Goal: Task Accomplishment & Management: Manage account settings

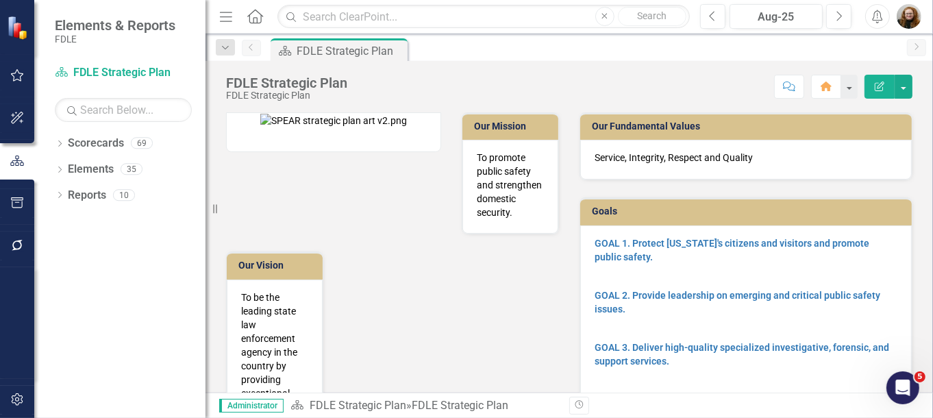
drag, startPoint x: 909, startPoint y: 268, endPoint x: 910, endPoint y: 261, distance: 7.0
click at [909, 268] on div "Goals GOAL 1. Protect [US_STATE]'s citizens and visitors and promote public saf…" at bounding box center [746, 333] width 354 height 306
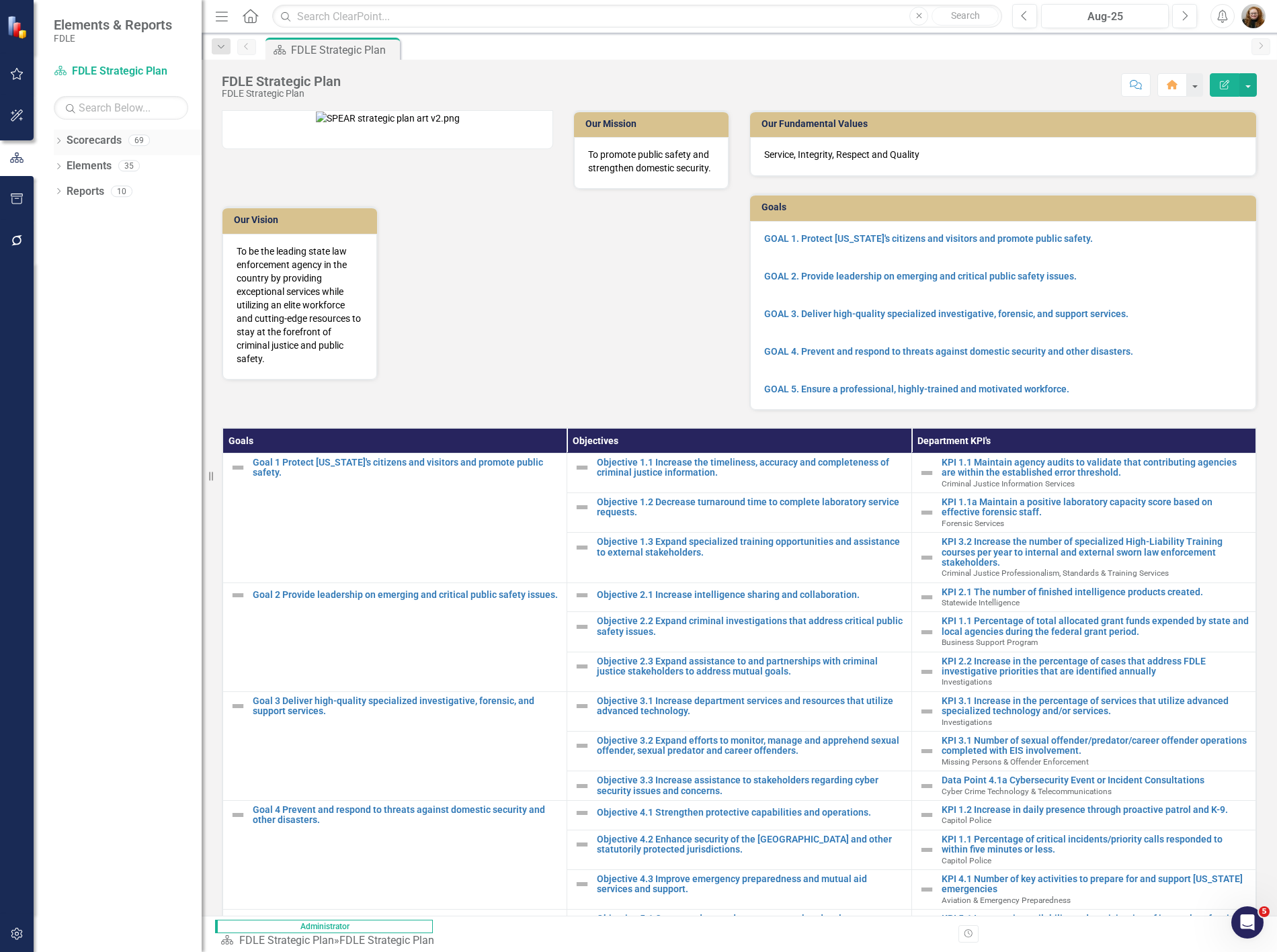
click at [56, 138] on icon "Dropdown" at bounding box center [59, 142] width 10 height 8
click at [50, 219] on icon "Dropdown" at bounding box center [45, 217] width 10 height 8
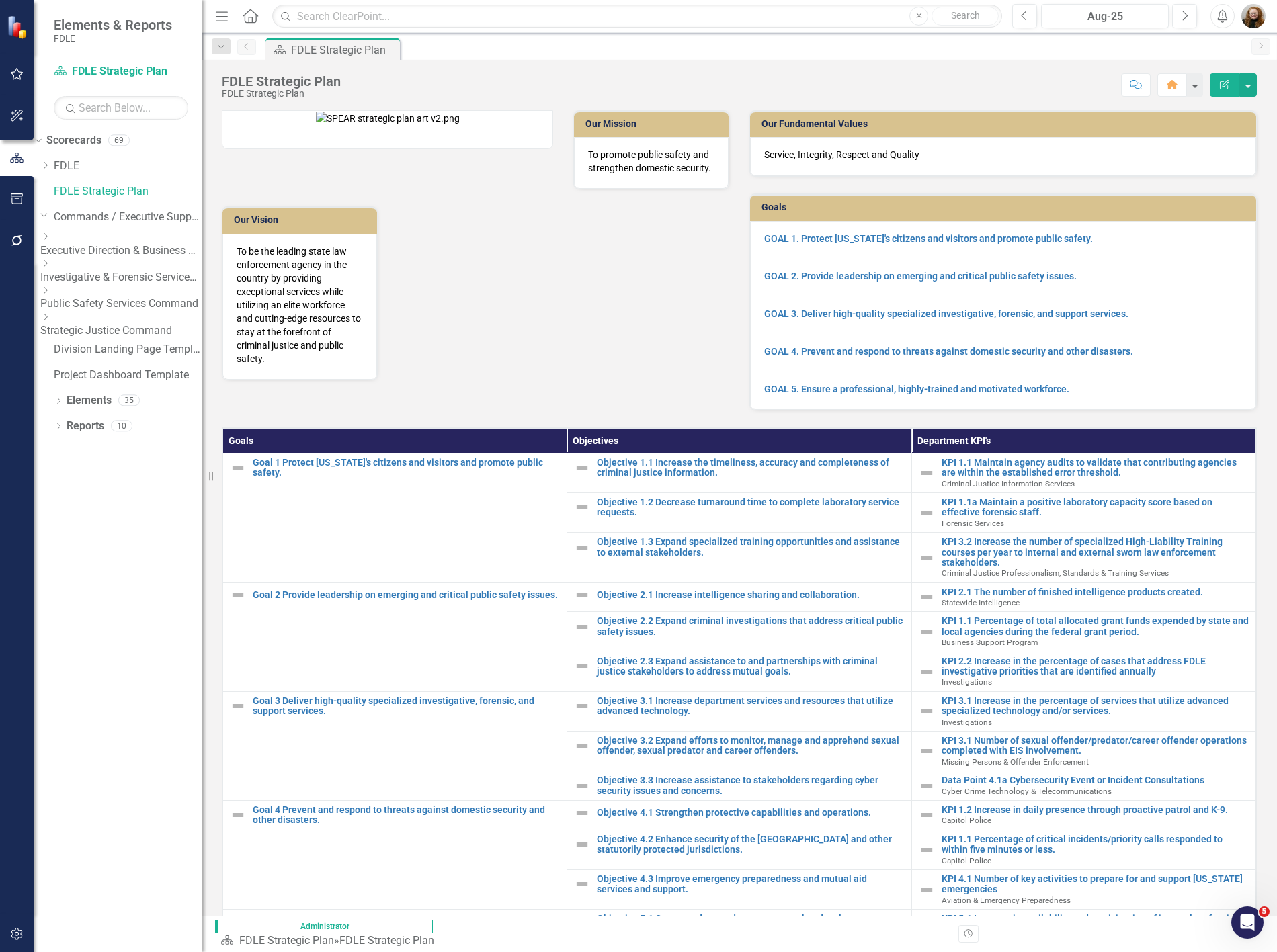
click at [50, 240] on icon "Dropdown" at bounding box center [45, 236] width 10 height 8
click at [91, 280] on div "Dropdown" at bounding box center [119, 275] width 158 height 12
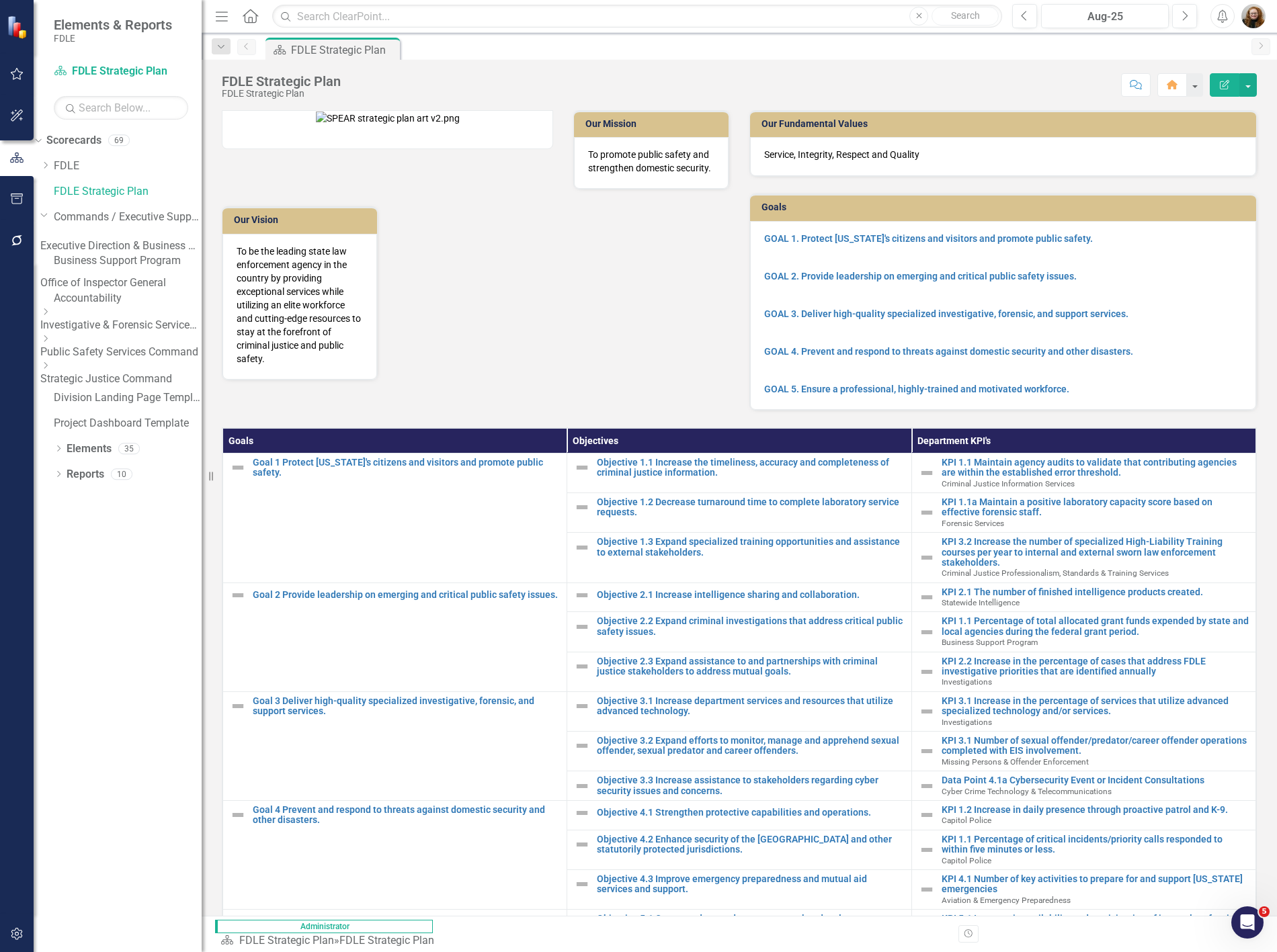
click at [132, 306] on link "Accountability" at bounding box center [128, 299] width 148 height 16
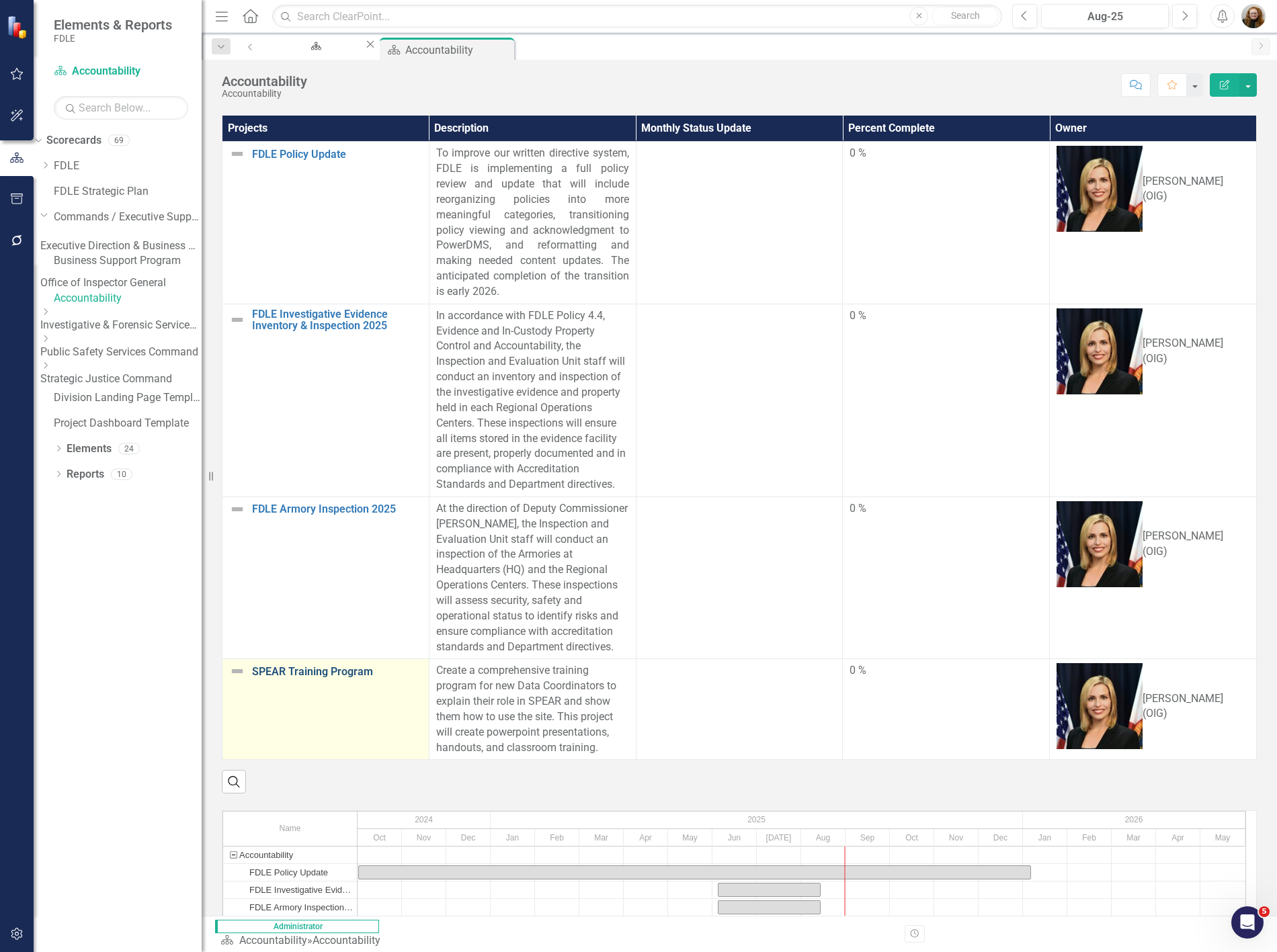
click at [306, 409] on link "SPEAR Training Program" at bounding box center [336, 672] width 170 height 12
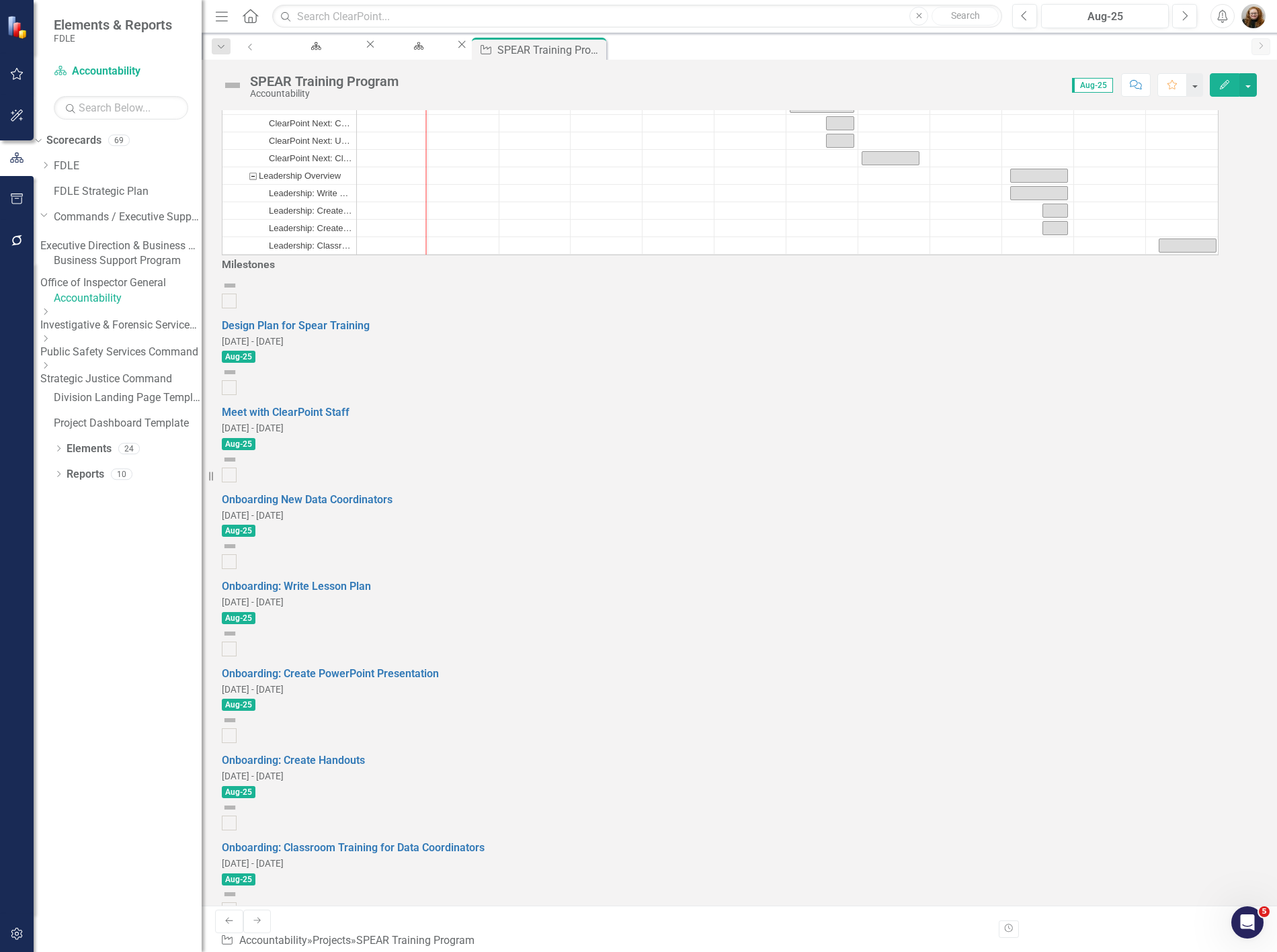
scroll to position [596, 0]
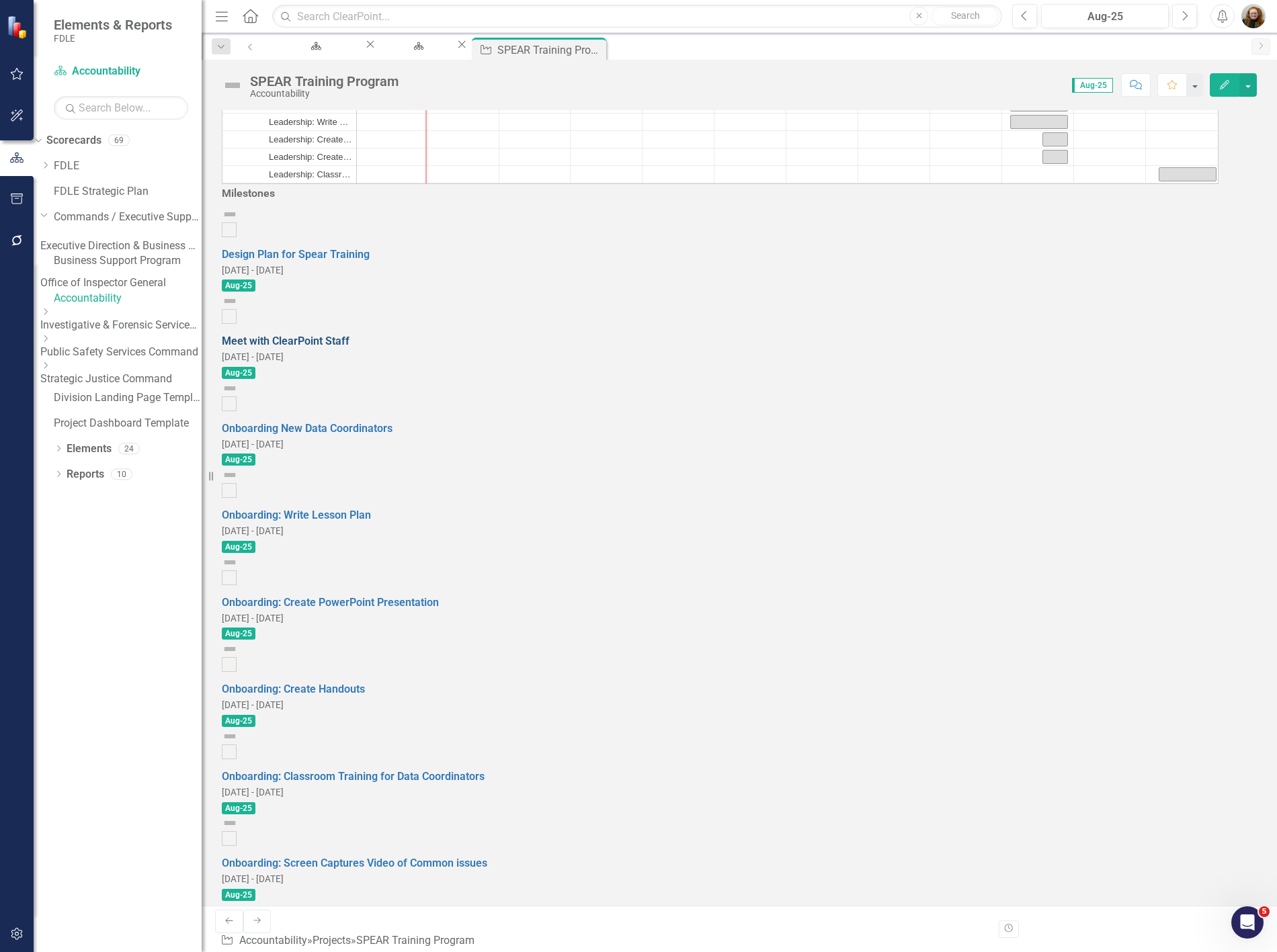
click at [349, 347] on link "Meet with ClearPoint Staff" at bounding box center [285, 340] width 128 height 13
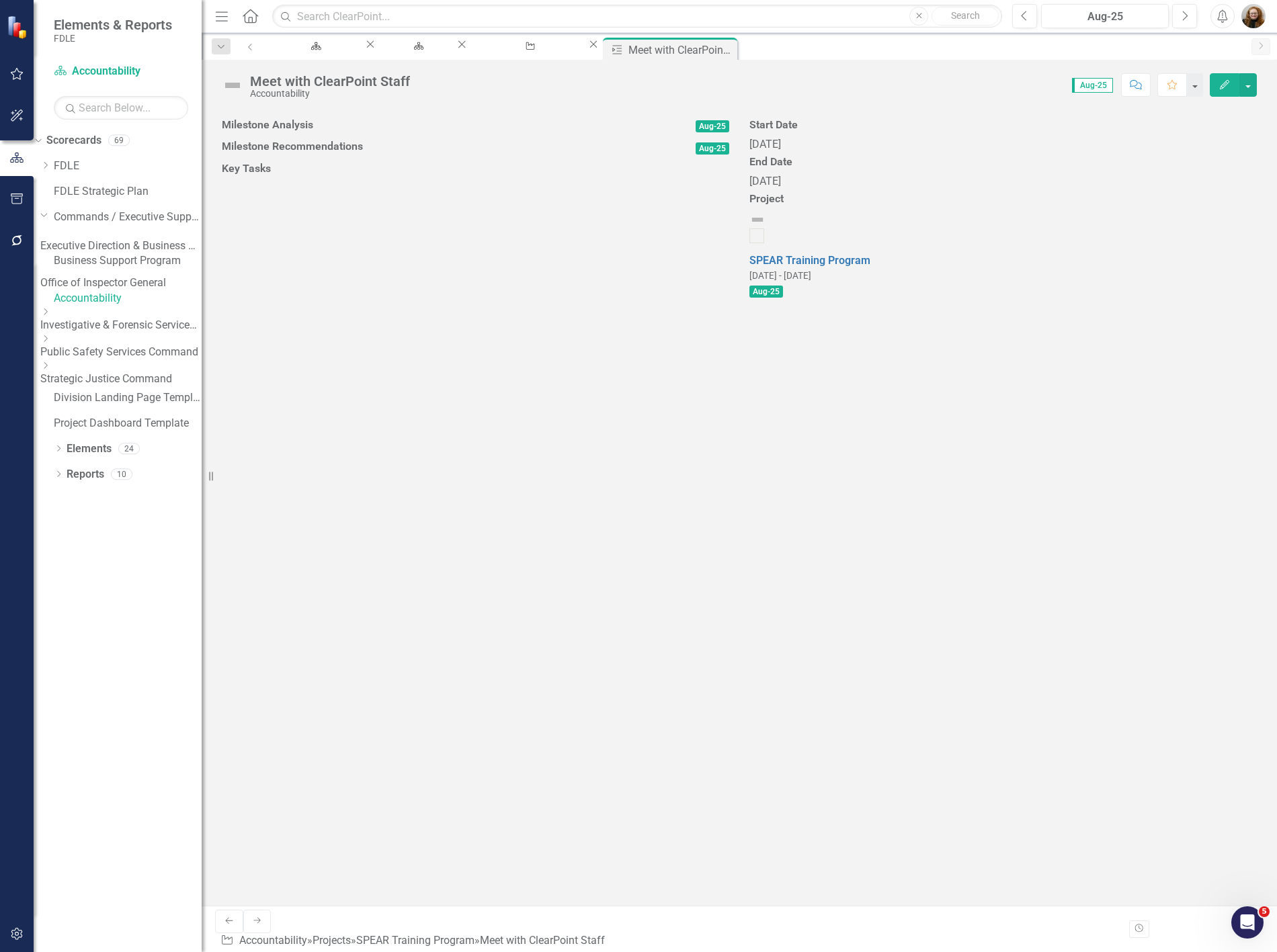
click at [808, 153] on div "[DATE]" at bounding box center [1002, 145] width 507 height 16
click at [915, 82] on icon "Edit" at bounding box center [1224, 85] width 12 height 10
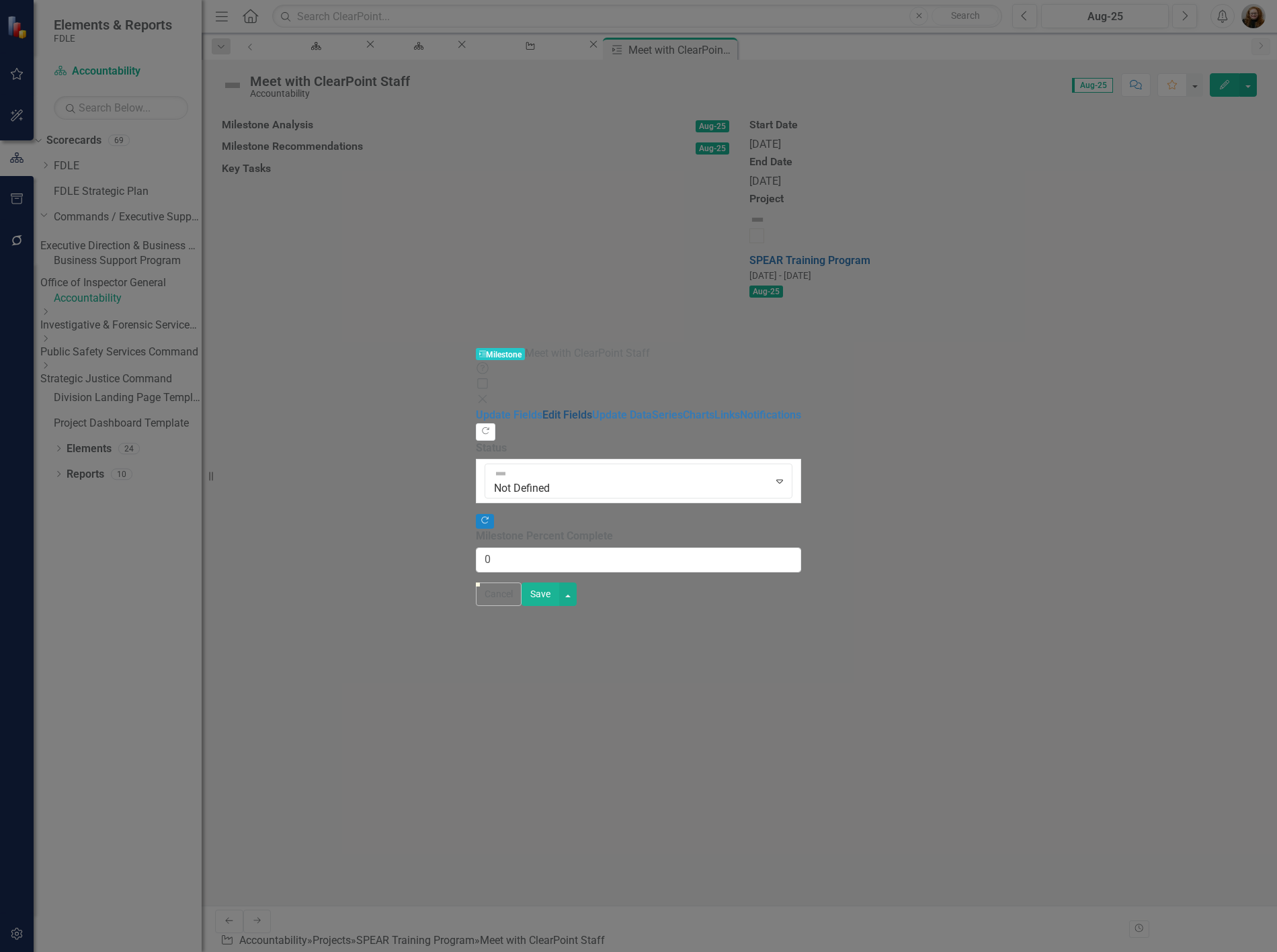
click at [542, 409] on link "Edit Fields" at bounding box center [567, 415] width 50 height 13
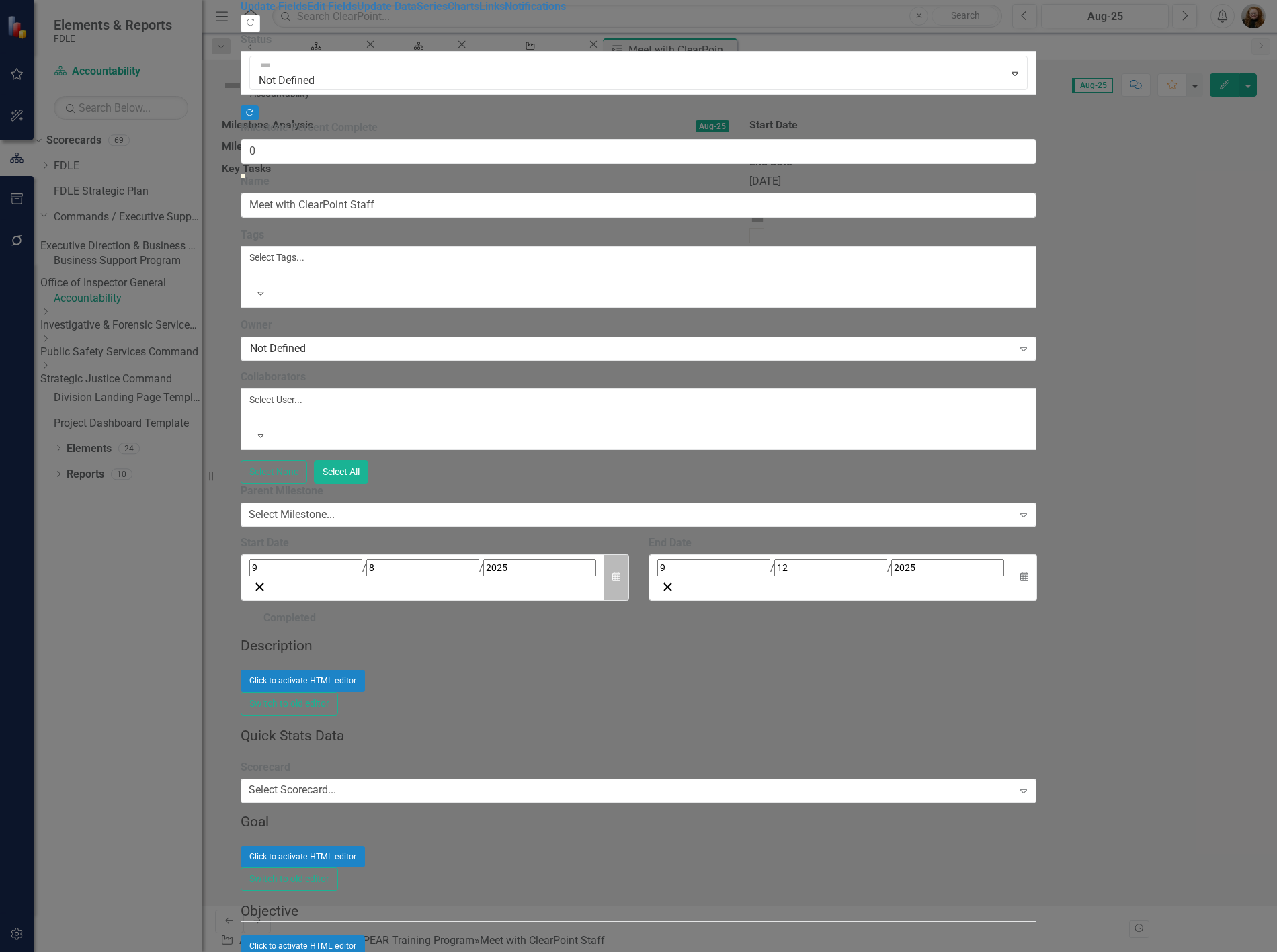
click at [629, 409] on button "Calendar" at bounding box center [616, 576] width 26 height 46
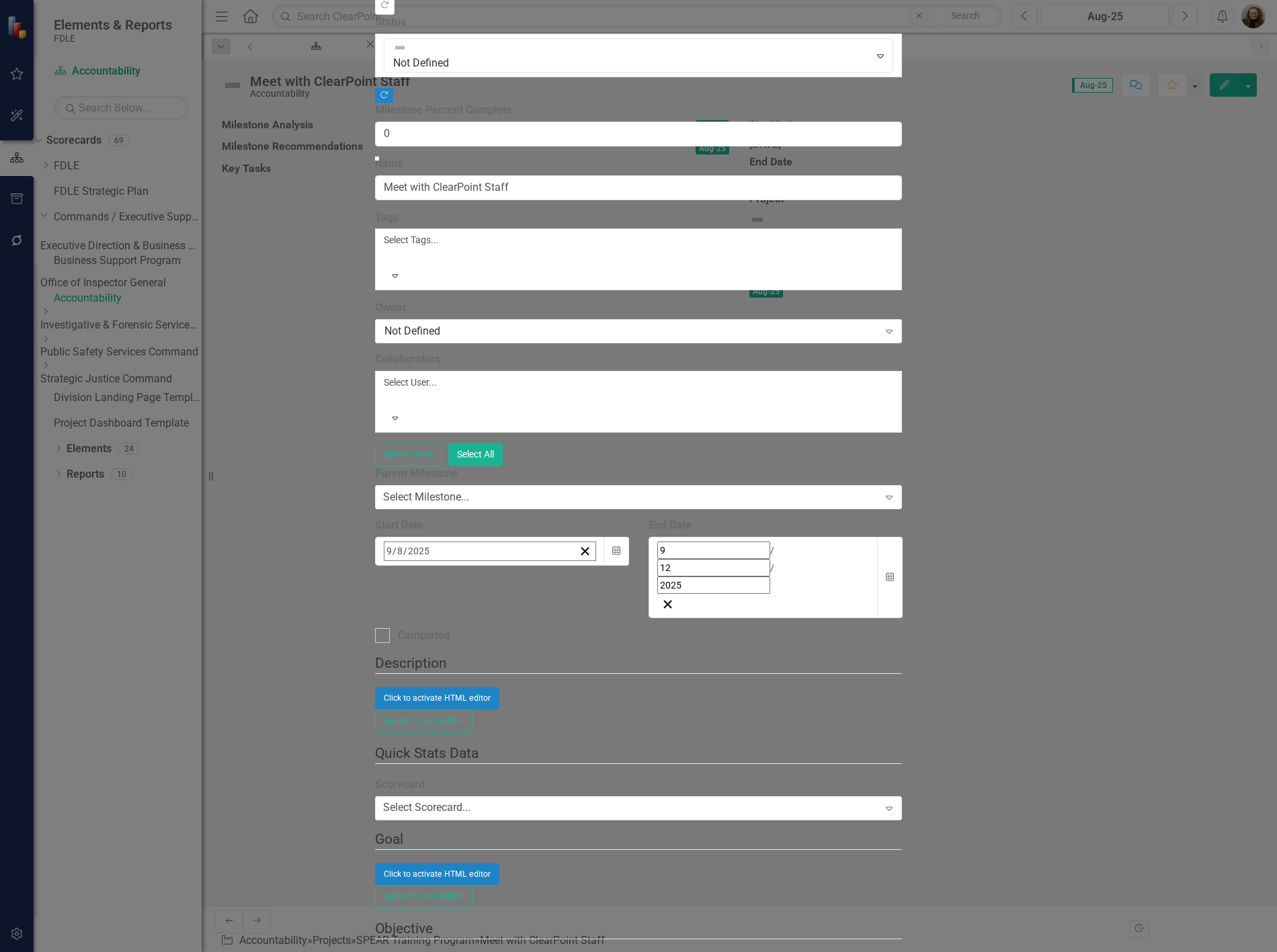
click at [498, 409] on abbr "24" at bounding box center [492, 706] width 11 height 11
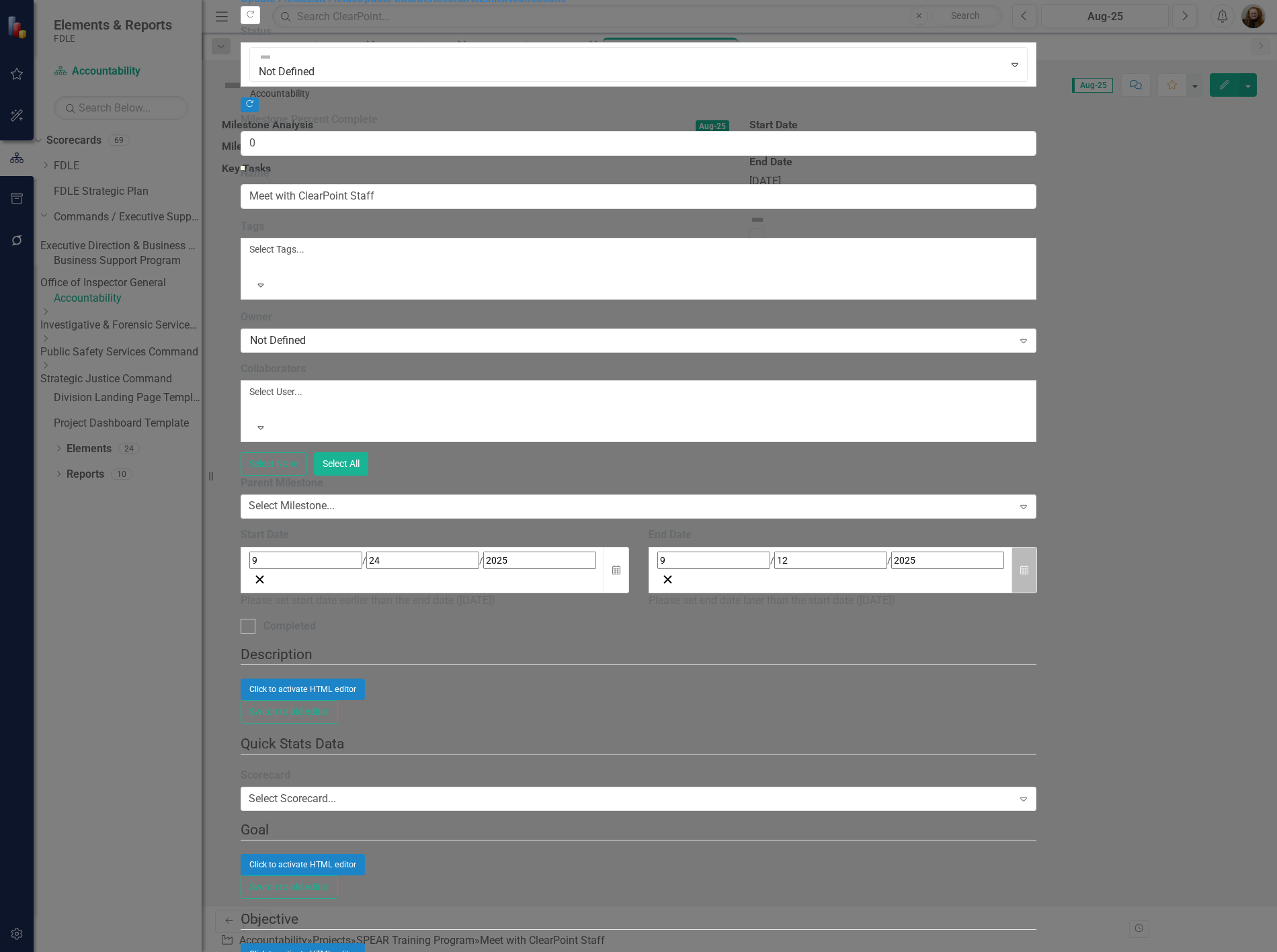
click at [915, 409] on icon "button" at bounding box center [1024, 570] width 8 height 10
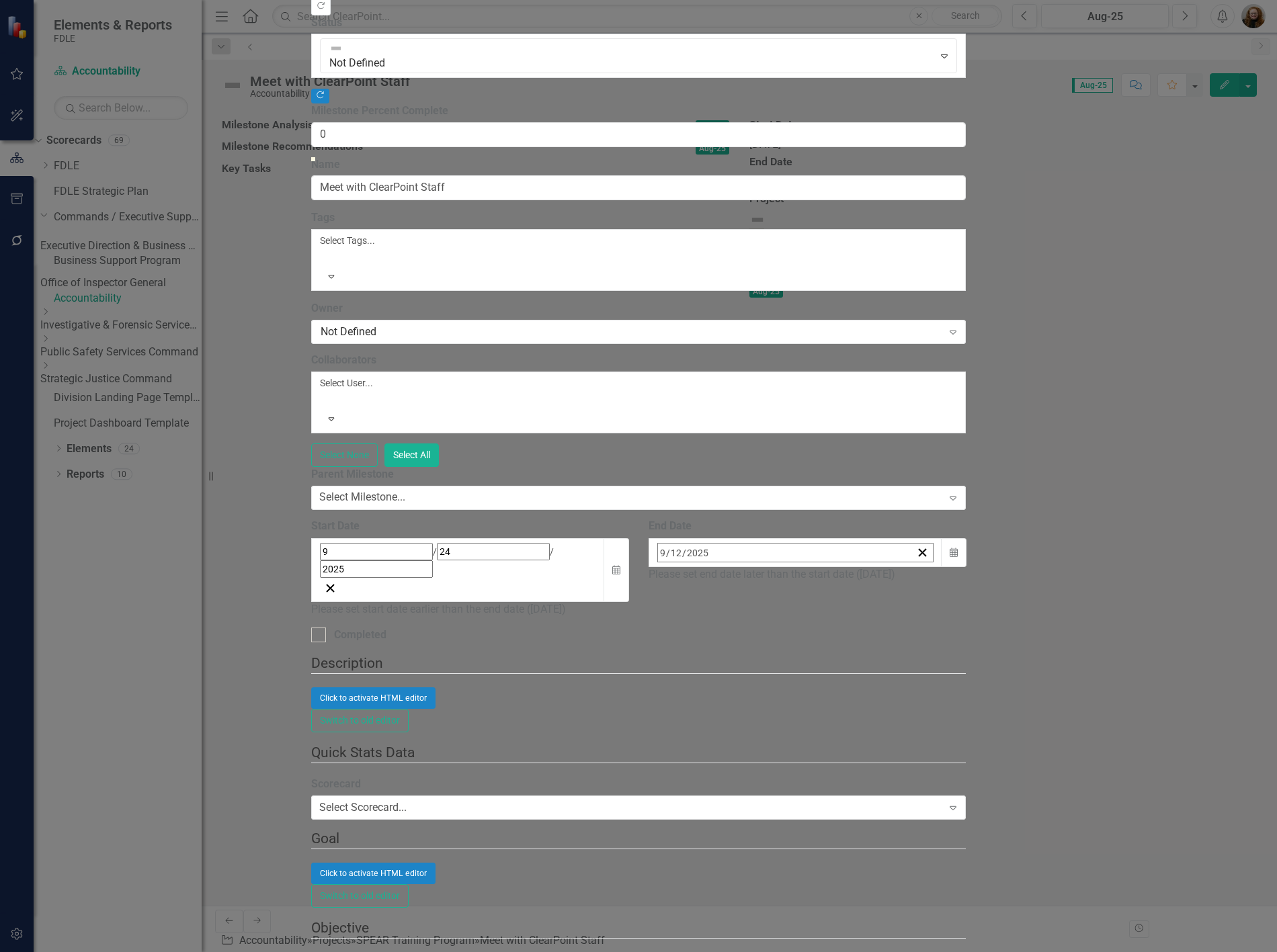
click at [784, 409] on button "24" at bounding box center [767, 709] width 33 height 25
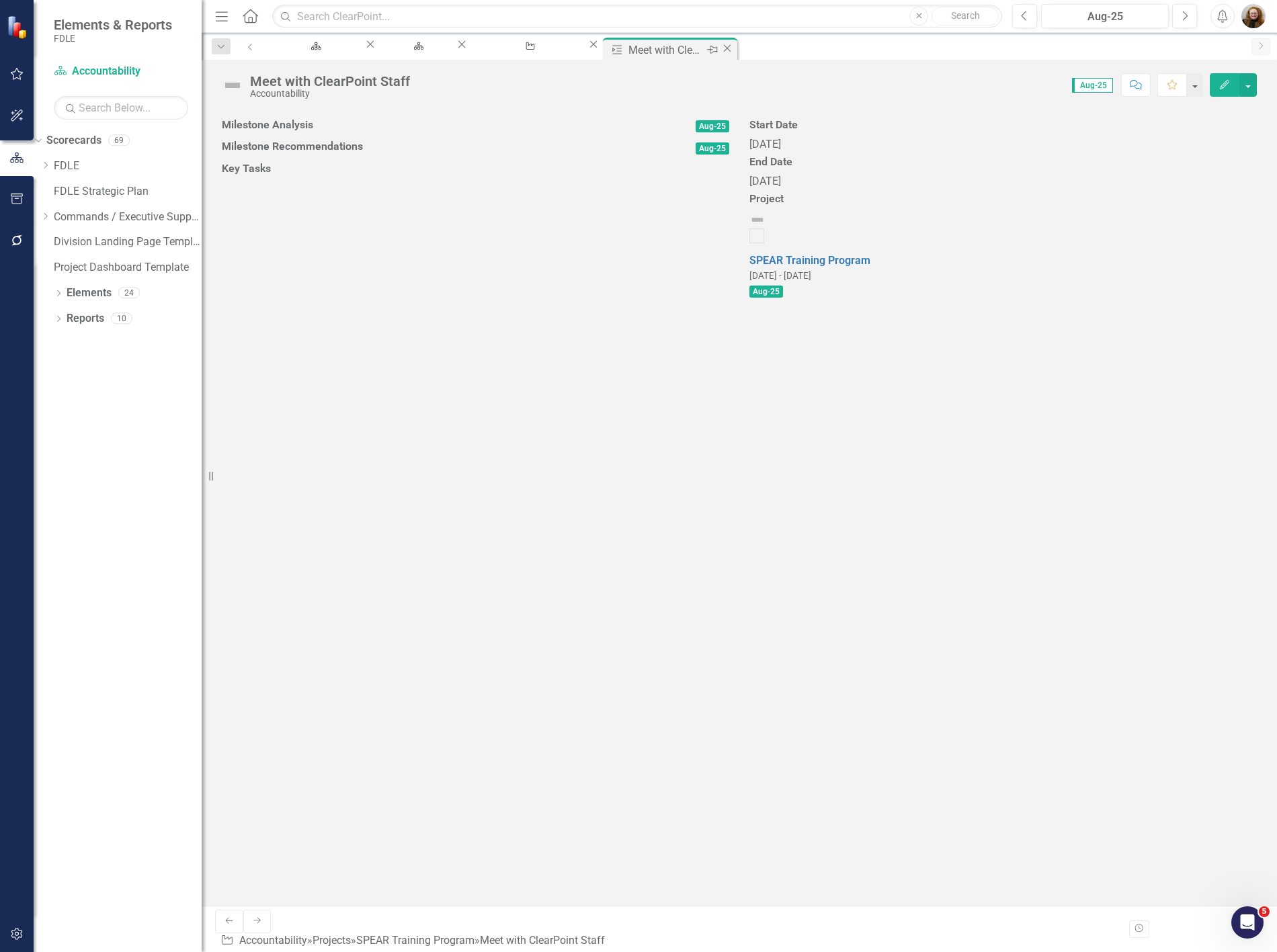
click at [734, 49] on icon "Close" at bounding box center [728, 48] width 14 height 11
